Goal: Information Seeking & Learning: Find specific fact

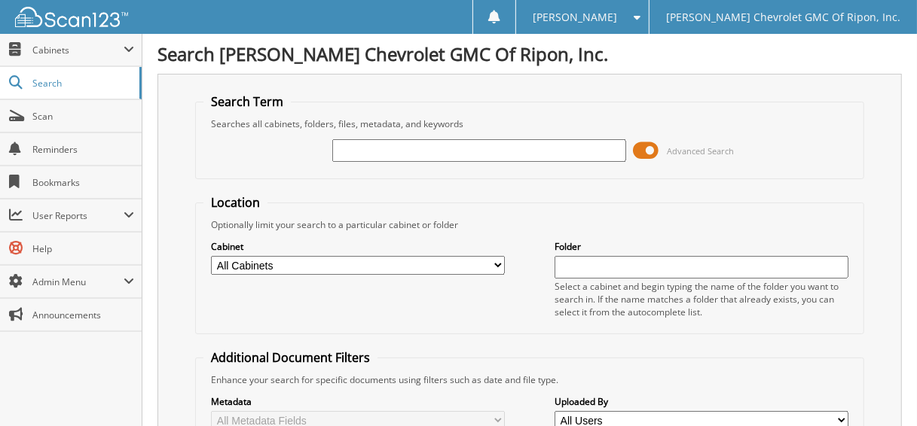
click at [369, 140] on input "text" at bounding box center [478, 150] width 293 height 23
type input "RG2000"
click at [644, 148] on span at bounding box center [646, 150] width 26 height 23
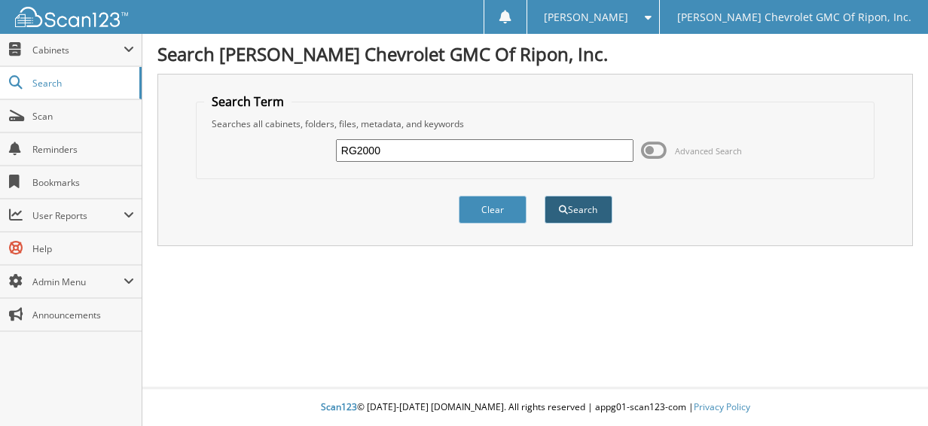
click at [573, 212] on button "Search" at bounding box center [579, 210] width 68 height 28
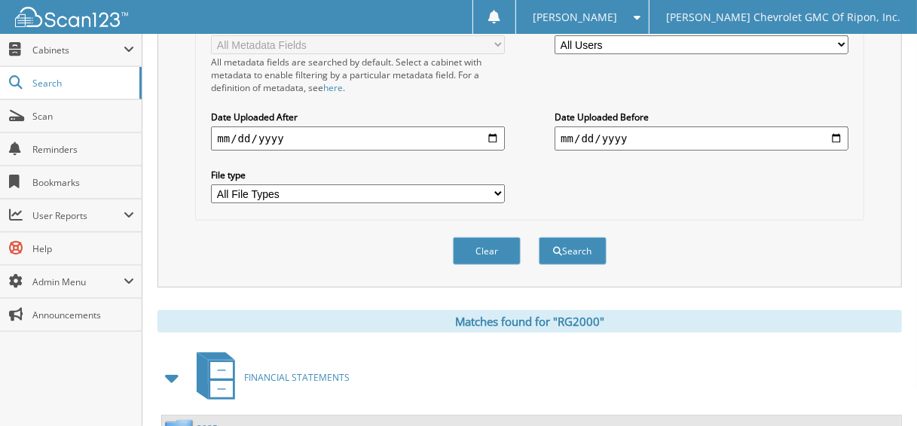
scroll to position [507, 0]
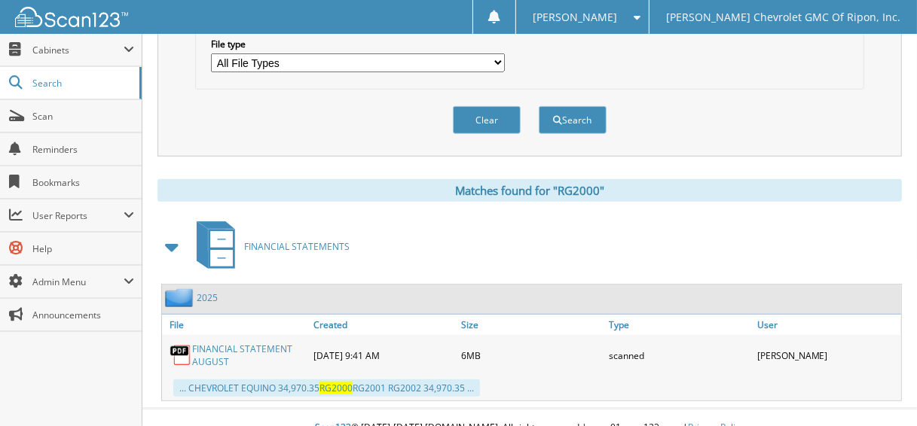
click at [240, 343] on link "FINANCIAL STATEMENT AUGUST" at bounding box center [249, 356] width 114 height 26
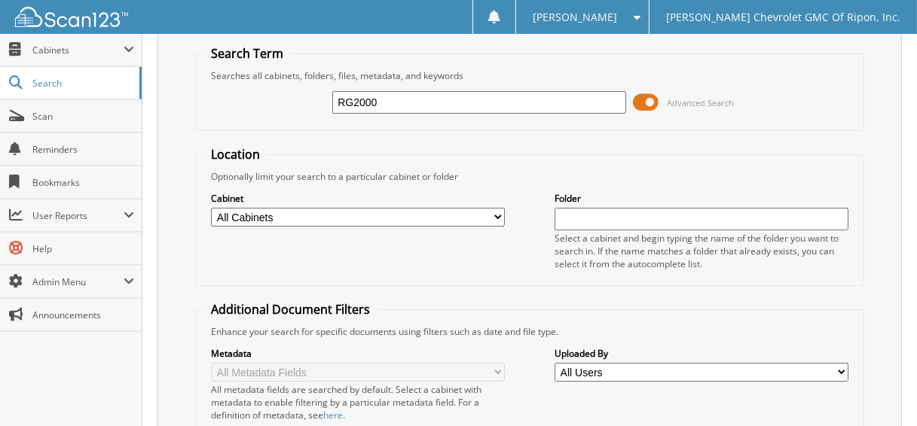
scroll to position [0, 0]
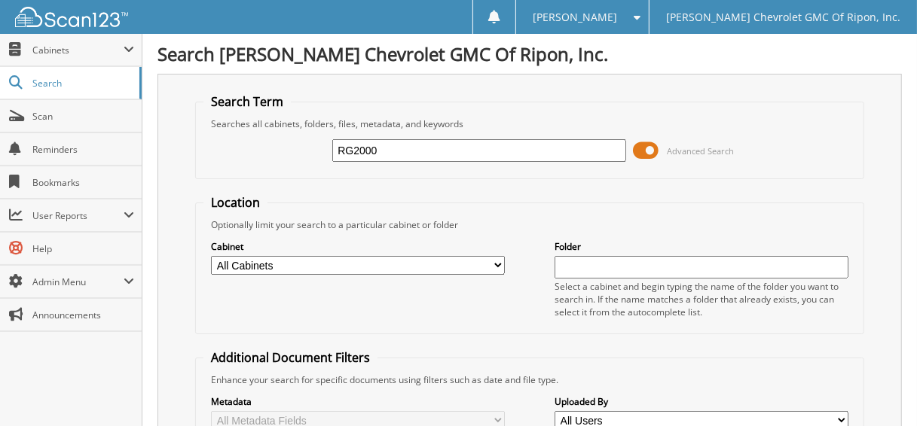
drag, startPoint x: 385, startPoint y: 152, endPoint x: 197, endPoint y: 162, distance: 188.6
click at [197, 162] on fieldset "Search Term Searches all cabinets, folders, files, metadata, and keywords RG200…" at bounding box center [529, 136] width 668 height 86
type input "TZ136711"
click at [644, 148] on span at bounding box center [646, 150] width 26 height 23
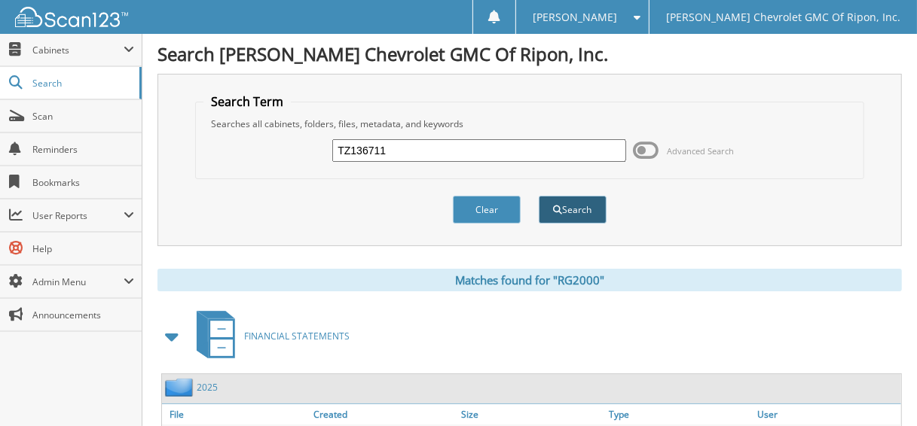
click at [590, 221] on button "Search" at bounding box center [573, 210] width 68 height 28
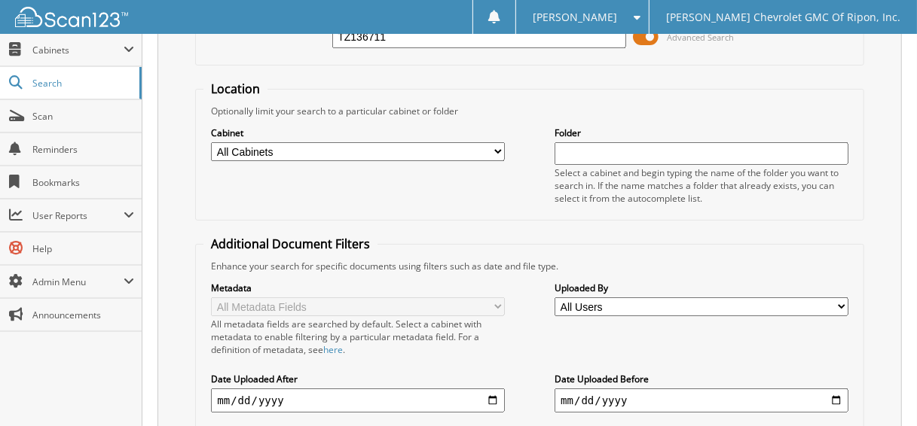
scroll to position [94, 0]
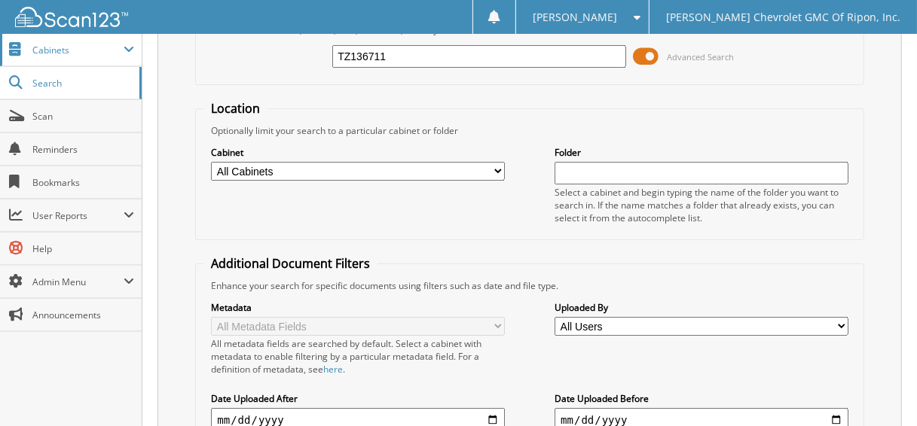
click at [78, 54] on span "Cabinets" at bounding box center [77, 50] width 91 height 13
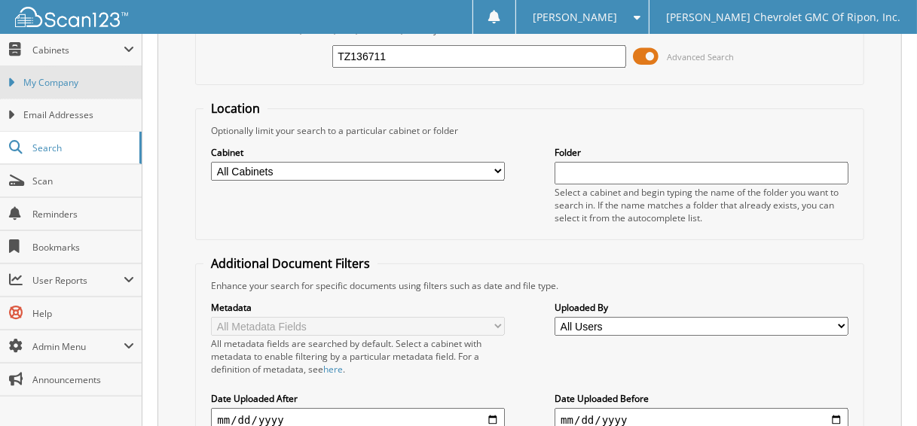
click at [78, 76] on span "My Company" at bounding box center [78, 83] width 111 height 14
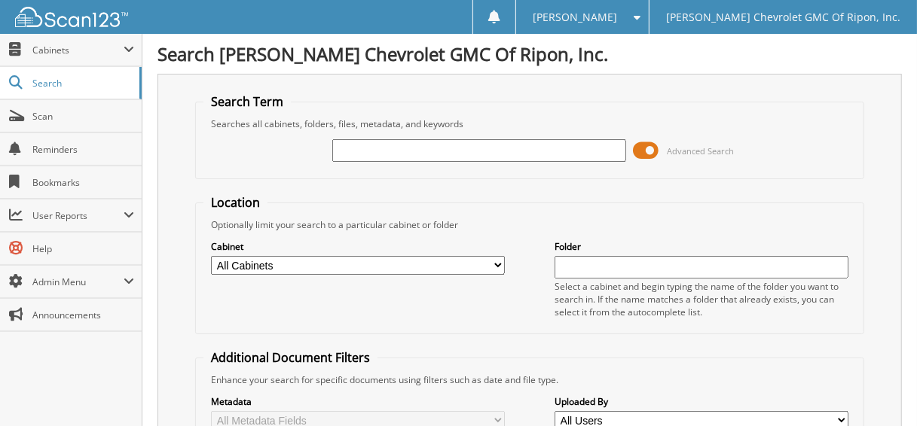
click at [508, 147] on input "text" at bounding box center [478, 150] width 293 height 23
type input "INTERNAL WASHES"
drag, startPoint x: 0, startPoint y: 0, endPoint x: 297, endPoint y: 175, distance: 344.4
click at [297, 175] on fieldset "Search Term Searches all cabinets, folders, files, metadata, and keywords INTER…" at bounding box center [529, 136] width 668 height 86
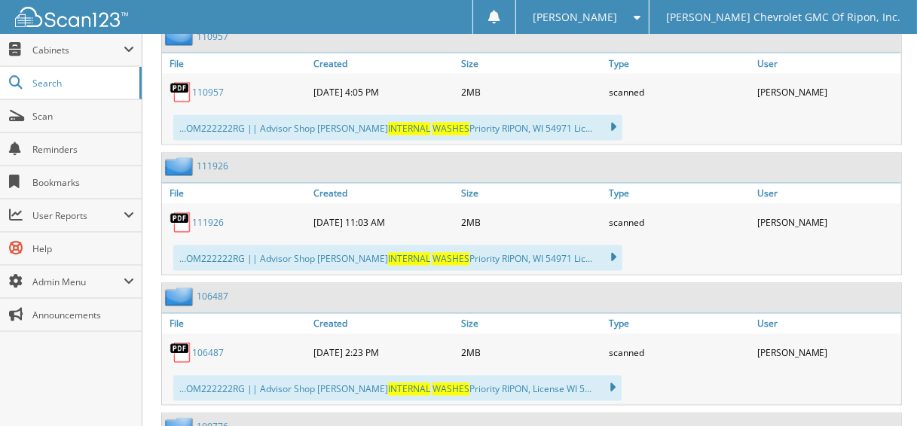
scroll to position [1506, 0]
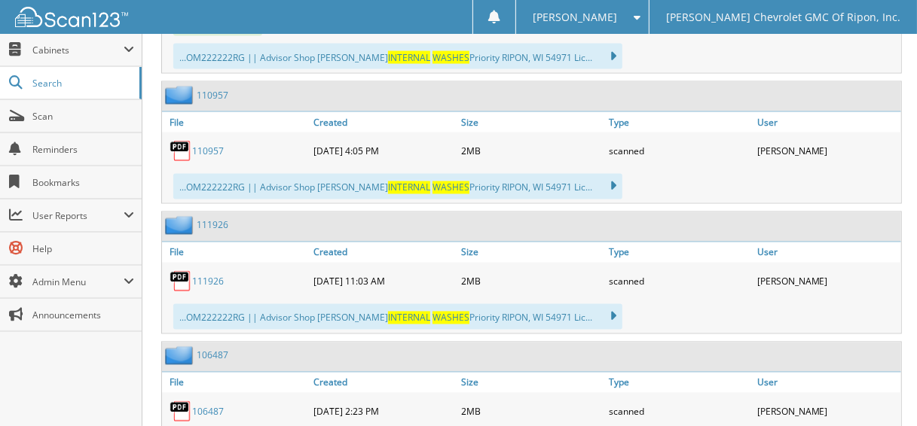
click at [218, 276] on link "111926" at bounding box center [208, 282] width 32 height 13
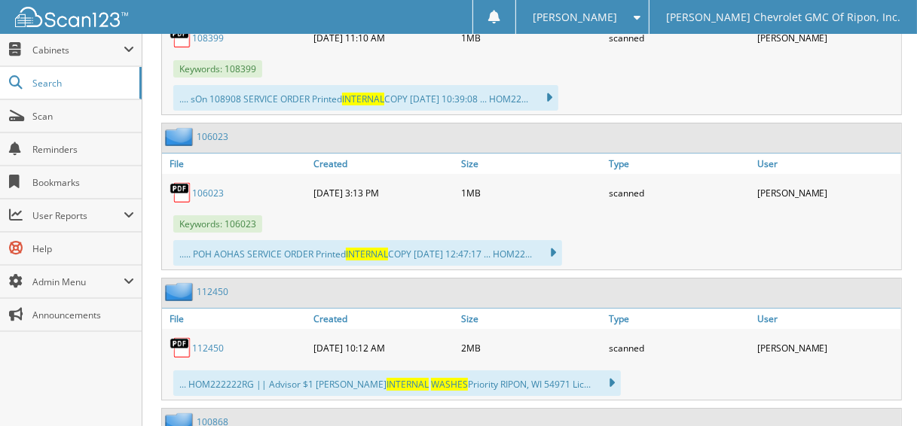
scroll to position [3239, 0]
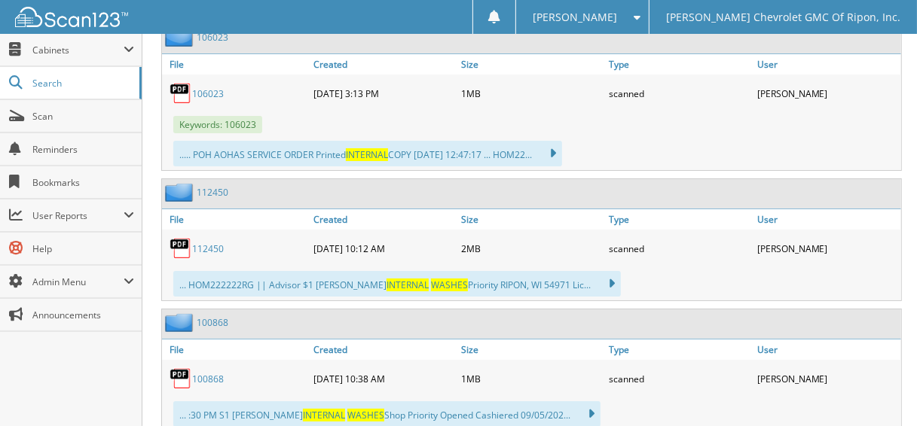
click at [212, 243] on link "112450" at bounding box center [208, 249] width 32 height 13
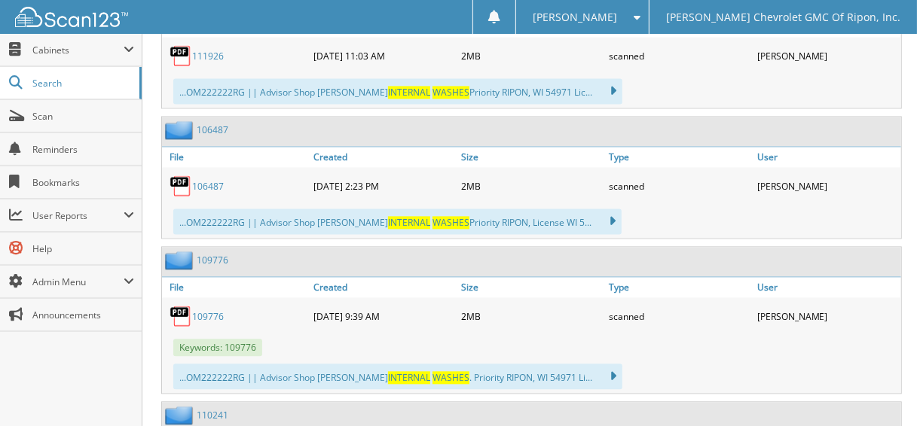
scroll to position [1581, 0]
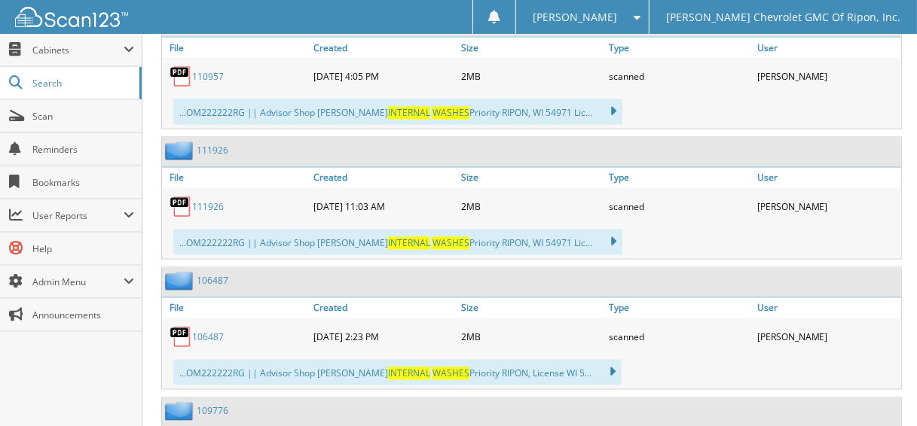
click at [211, 201] on link "111926" at bounding box center [208, 207] width 32 height 13
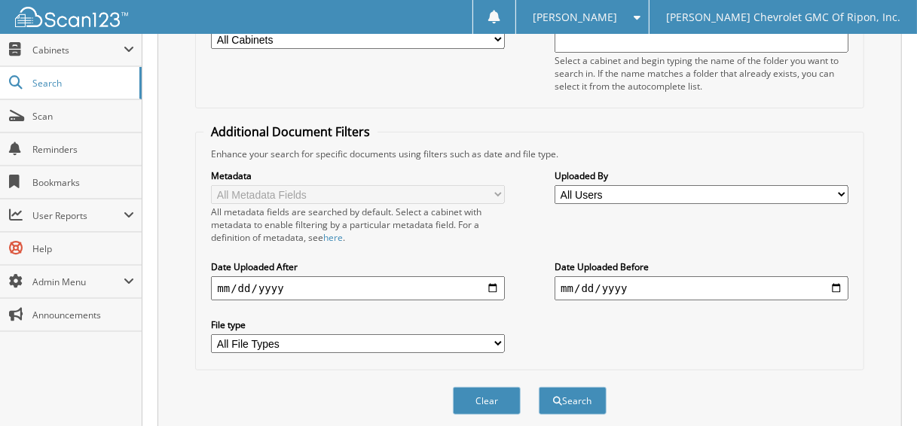
scroll to position [0, 0]
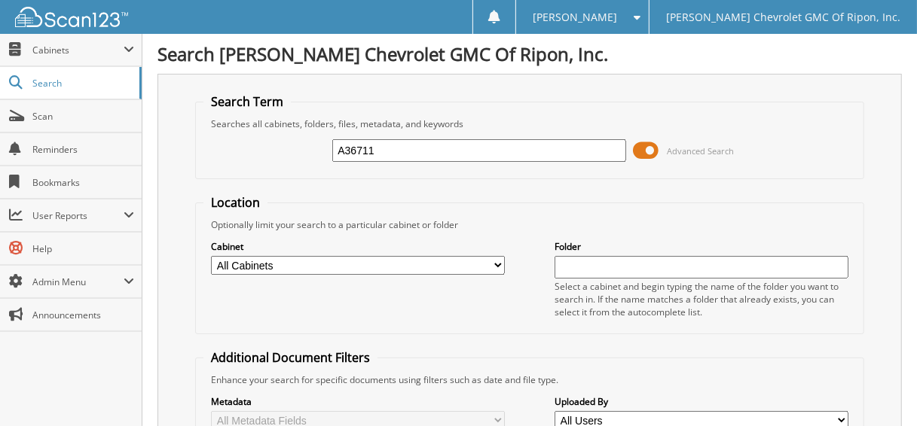
type input "A36711"
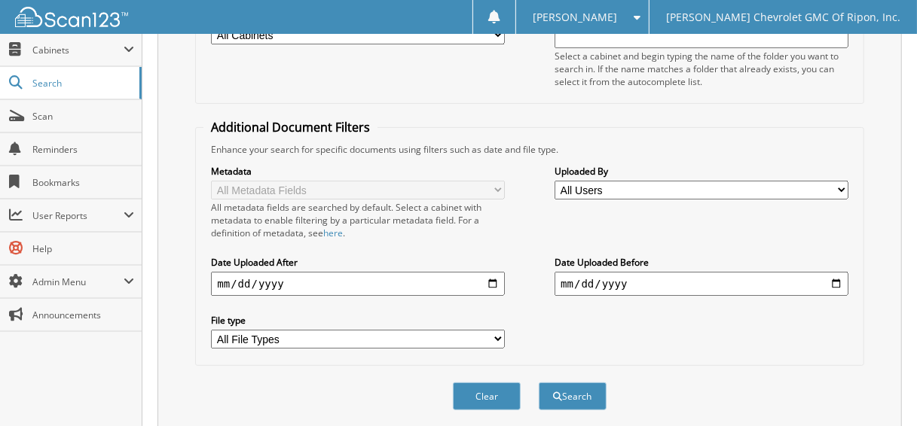
scroll to position [301, 0]
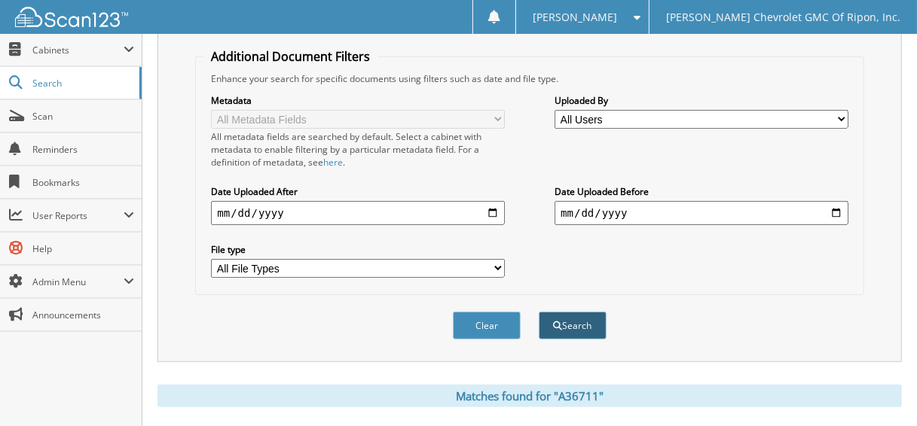
click at [575, 312] on button "Search" at bounding box center [573, 326] width 68 height 28
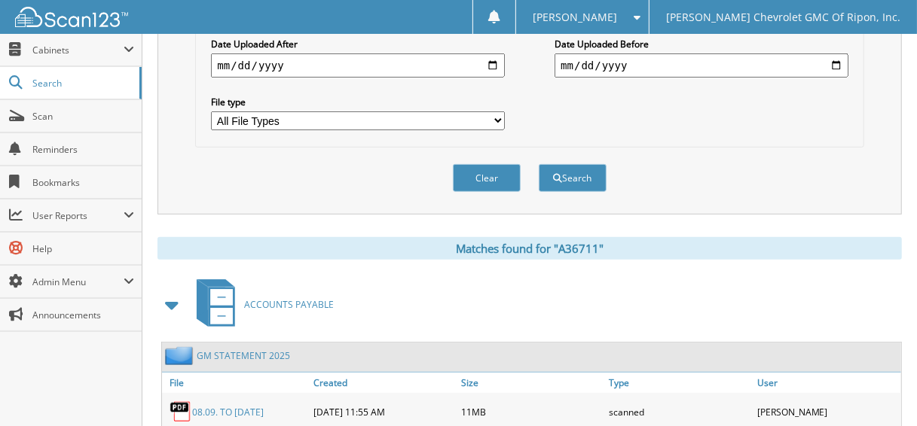
scroll to position [514, 0]
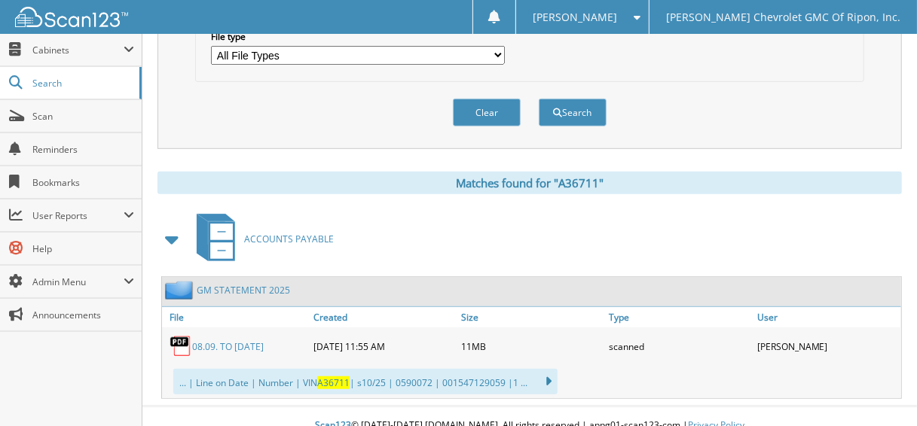
click at [240, 340] on link "08.09. TO [DATE]" at bounding box center [228, 346] width 72 height 13
